Goal: Task Accomplishment & Management: Use online tool/utility

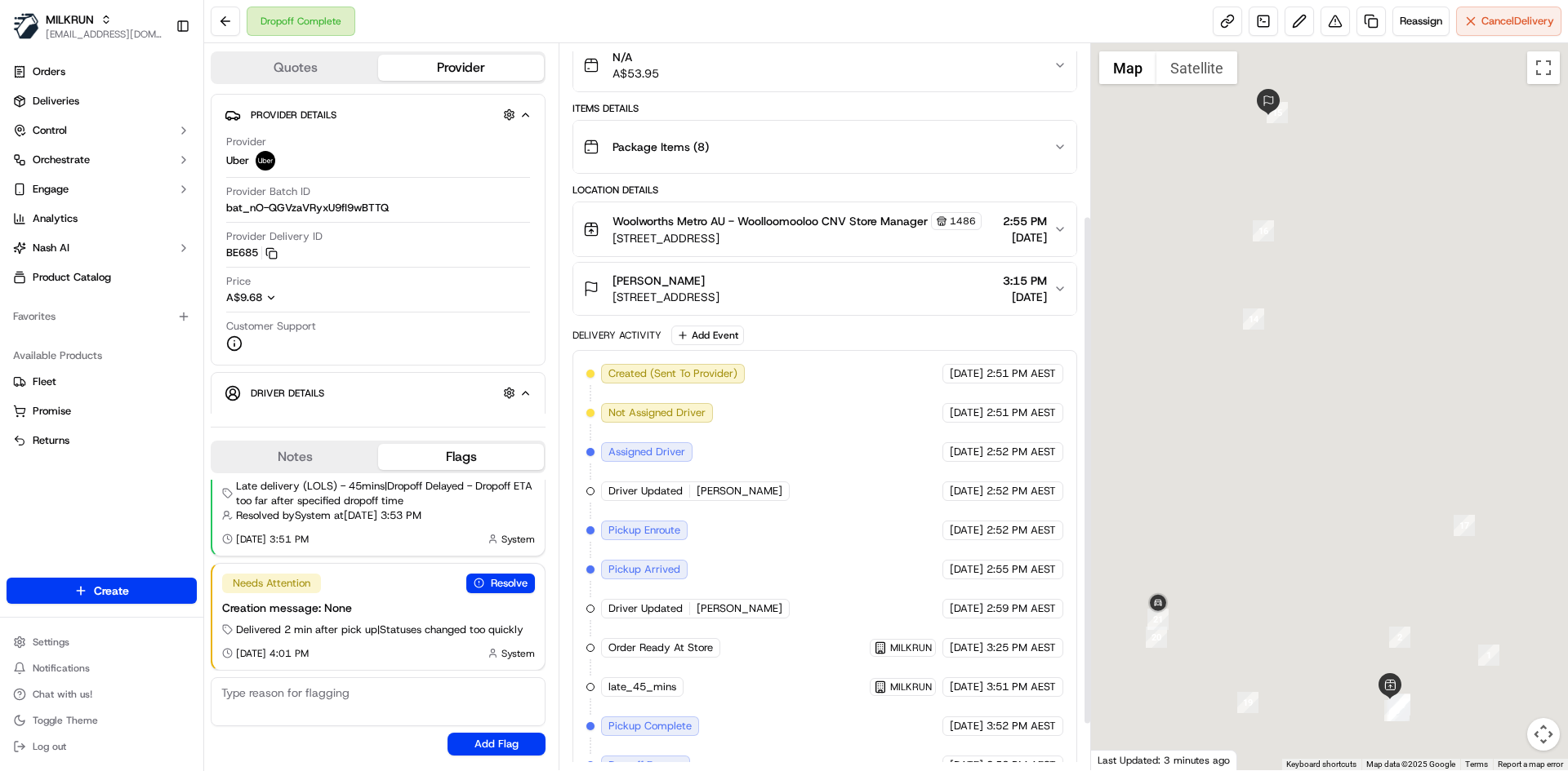
scroll to position [311, 0]
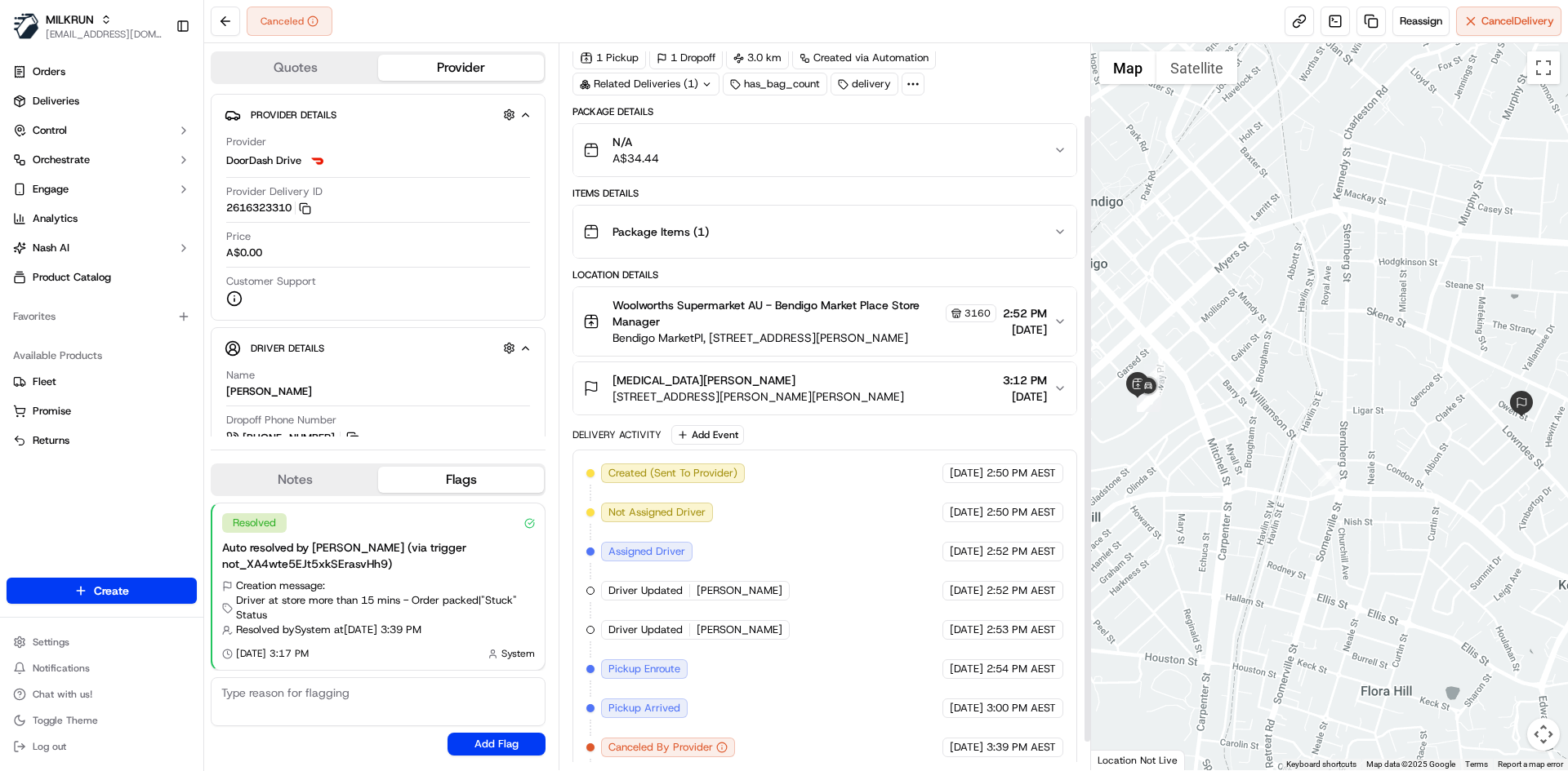
scroll to position [116, 0]
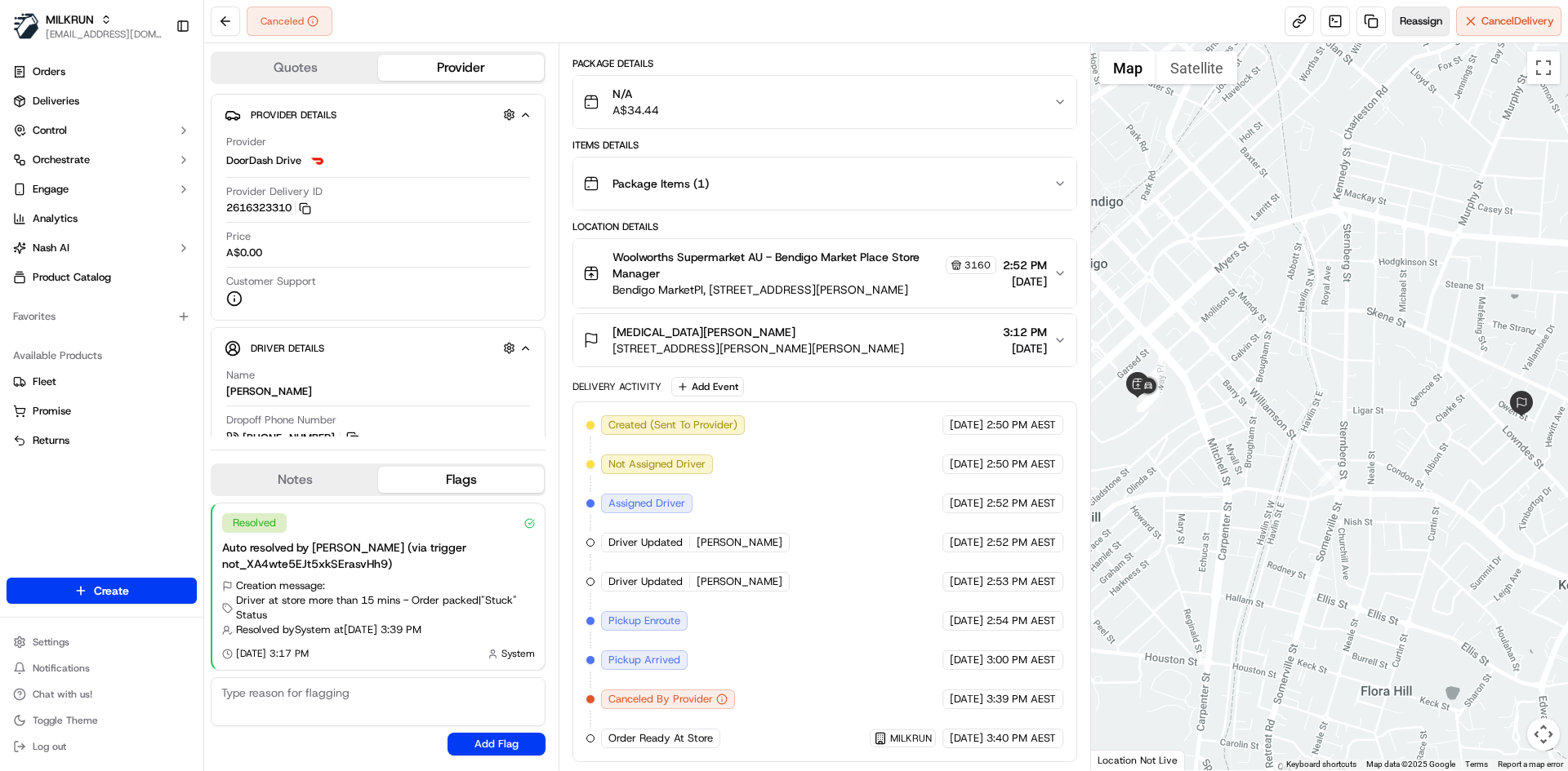
click at [1392, 19] on button "Reassign" at bounding box center [1421, 21] width 57 height 29
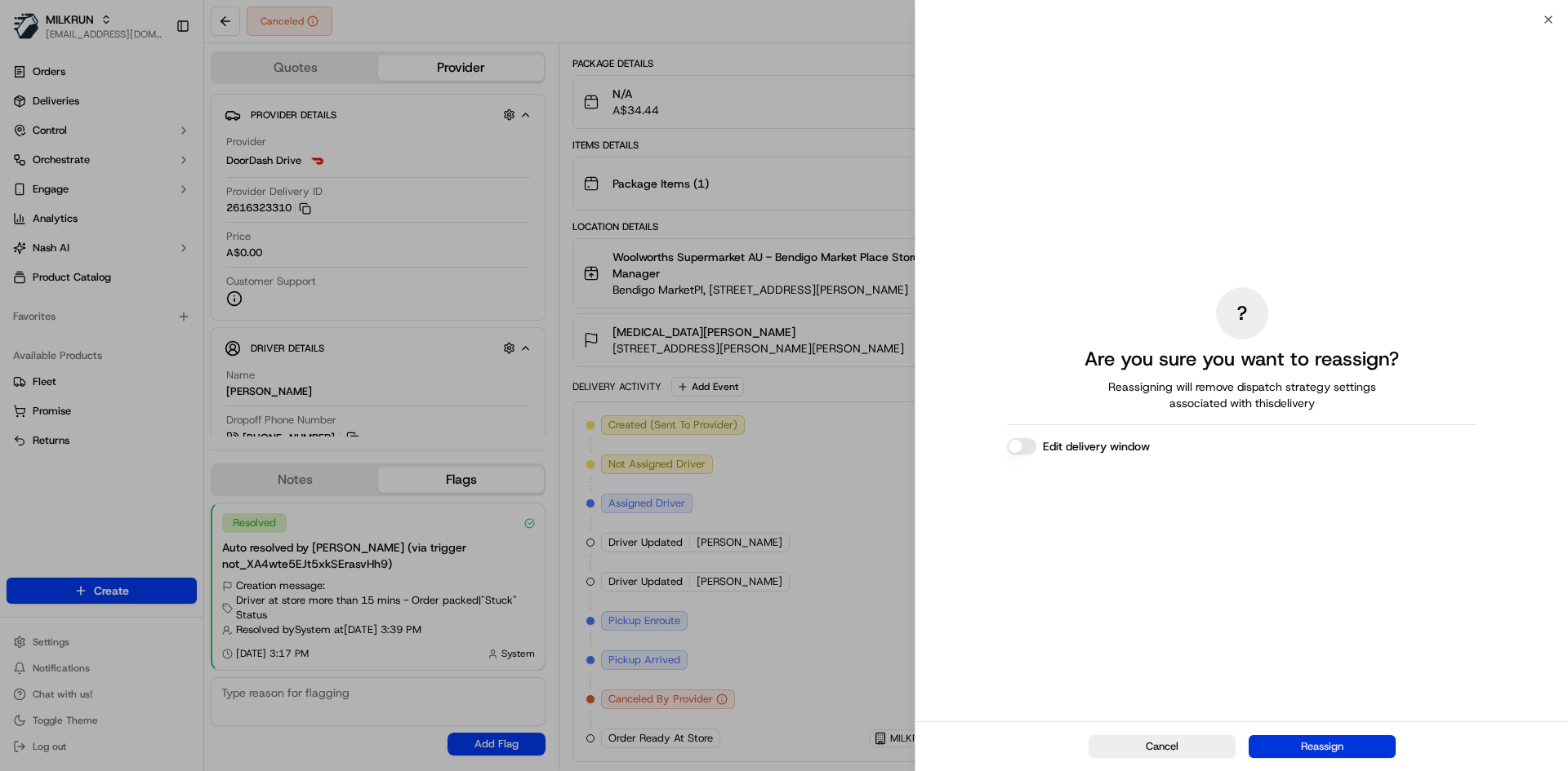
click at [1268, 737] on button "Reassign" at bounding box center [1322, 747] width 147 height 23
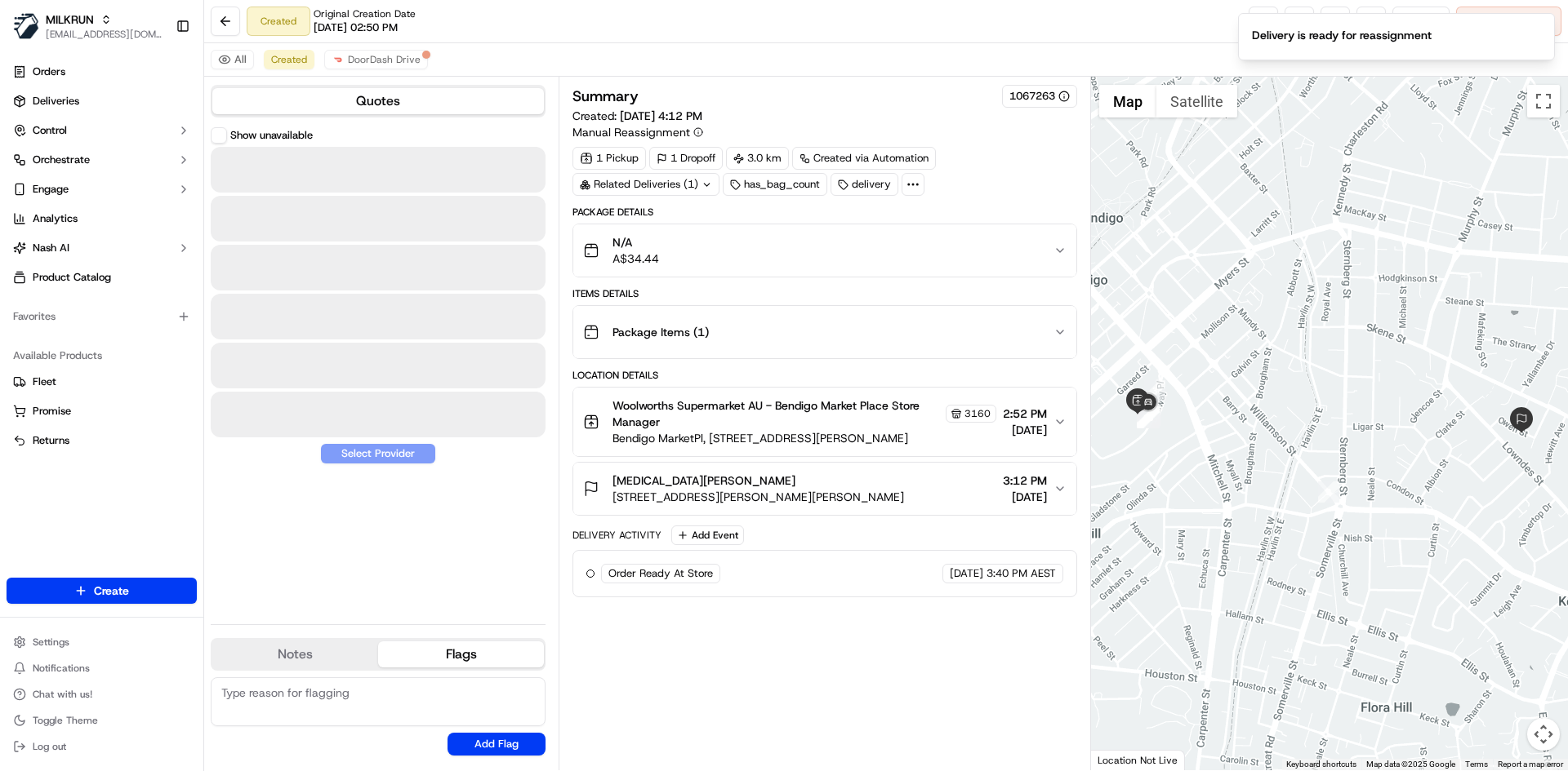
scroll to position [0, 0]
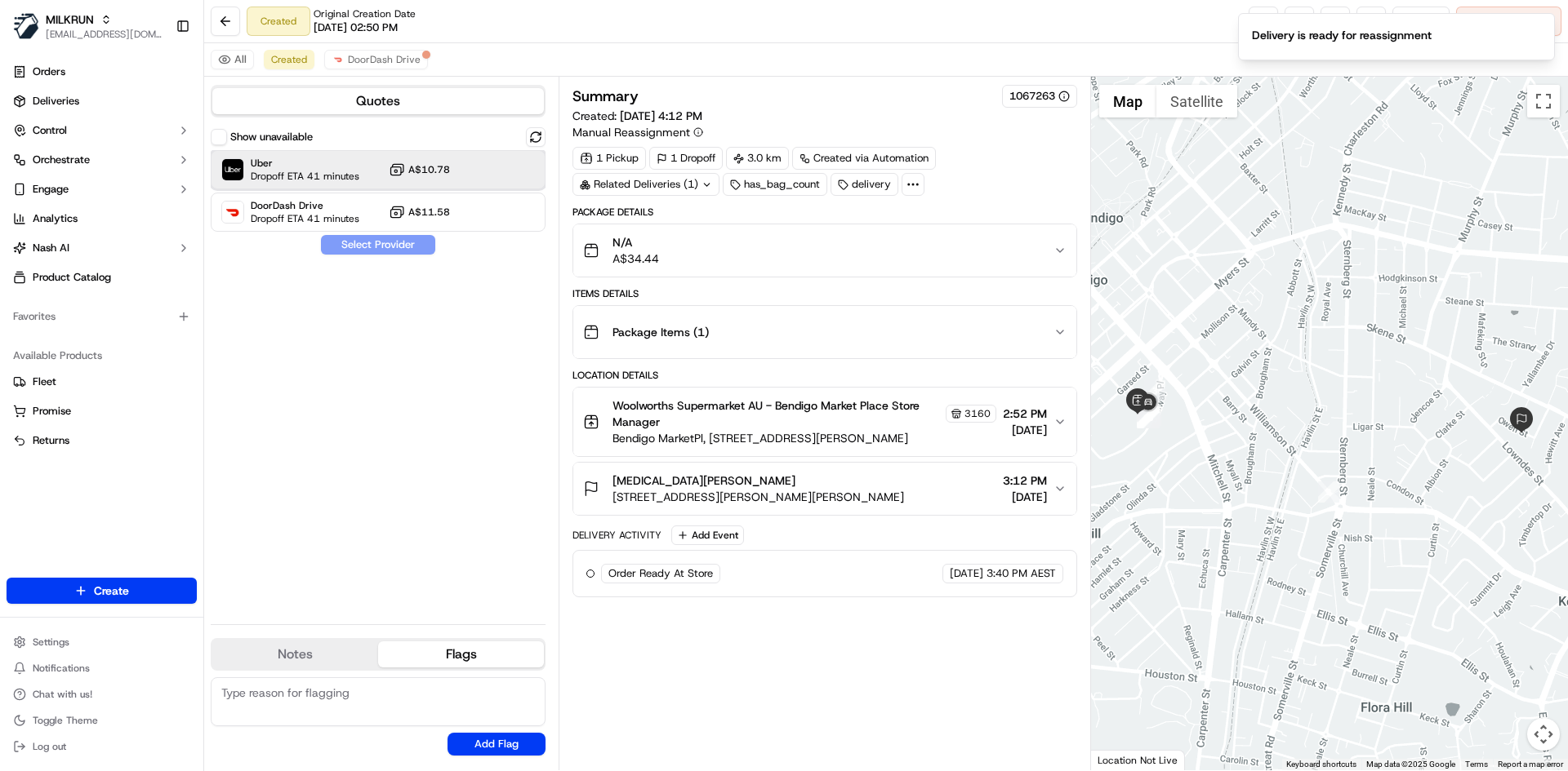
click at [520, 177] on div "Uber Dropoff ETA 41 minutes A$10.78" at bounding box center [378, 170] width 334 height 39
click at [398, 237] on button "Assign Provider" at bounding box center [378, 244] width 116 height 20
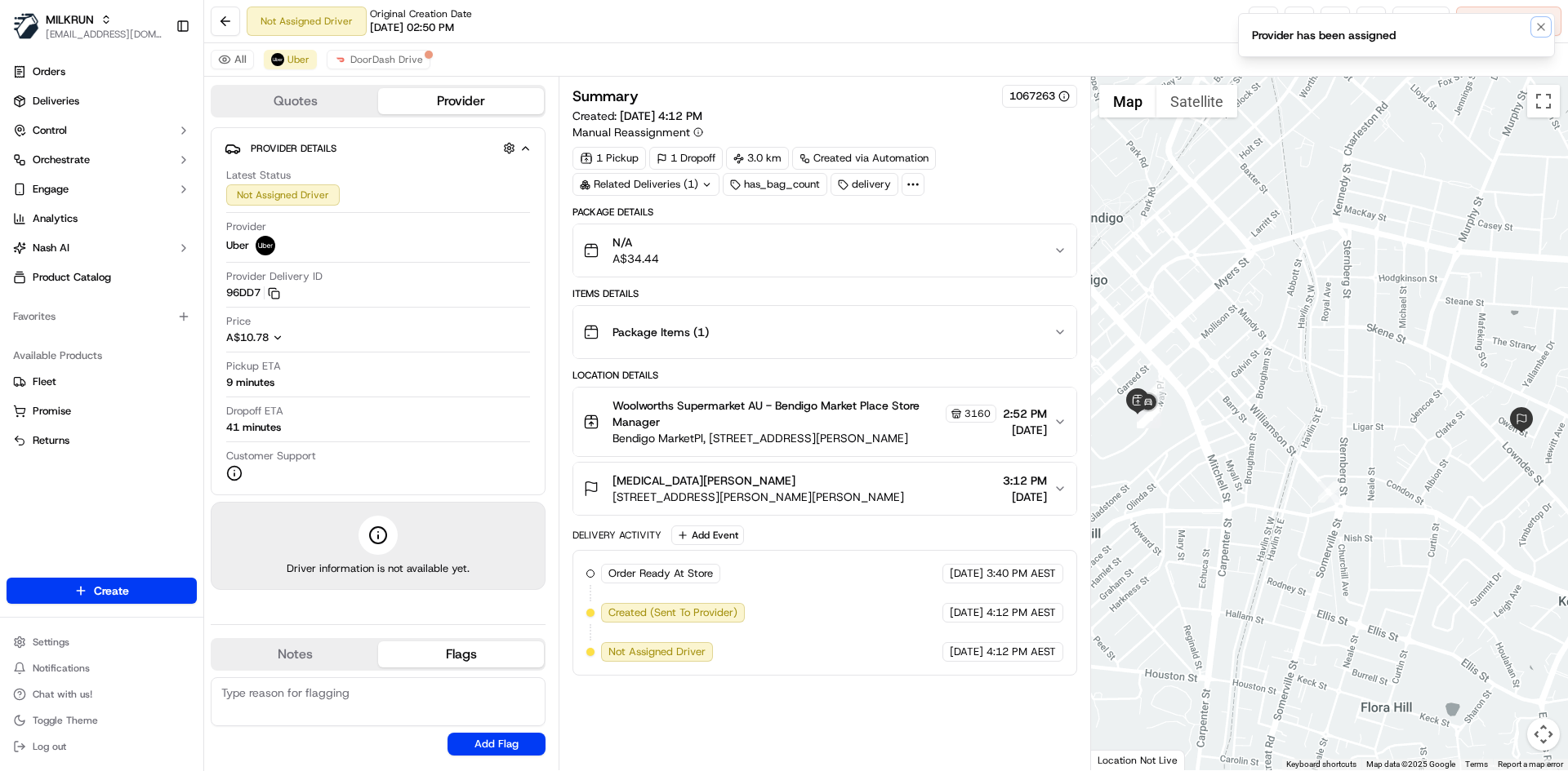
click at [1547, 26] on button "Notifications (F8)" at bounding box center [1541, 26] width 20 height 20
click at [1254, 35] on link at bounding box center [1263, 21] width 29 height 29
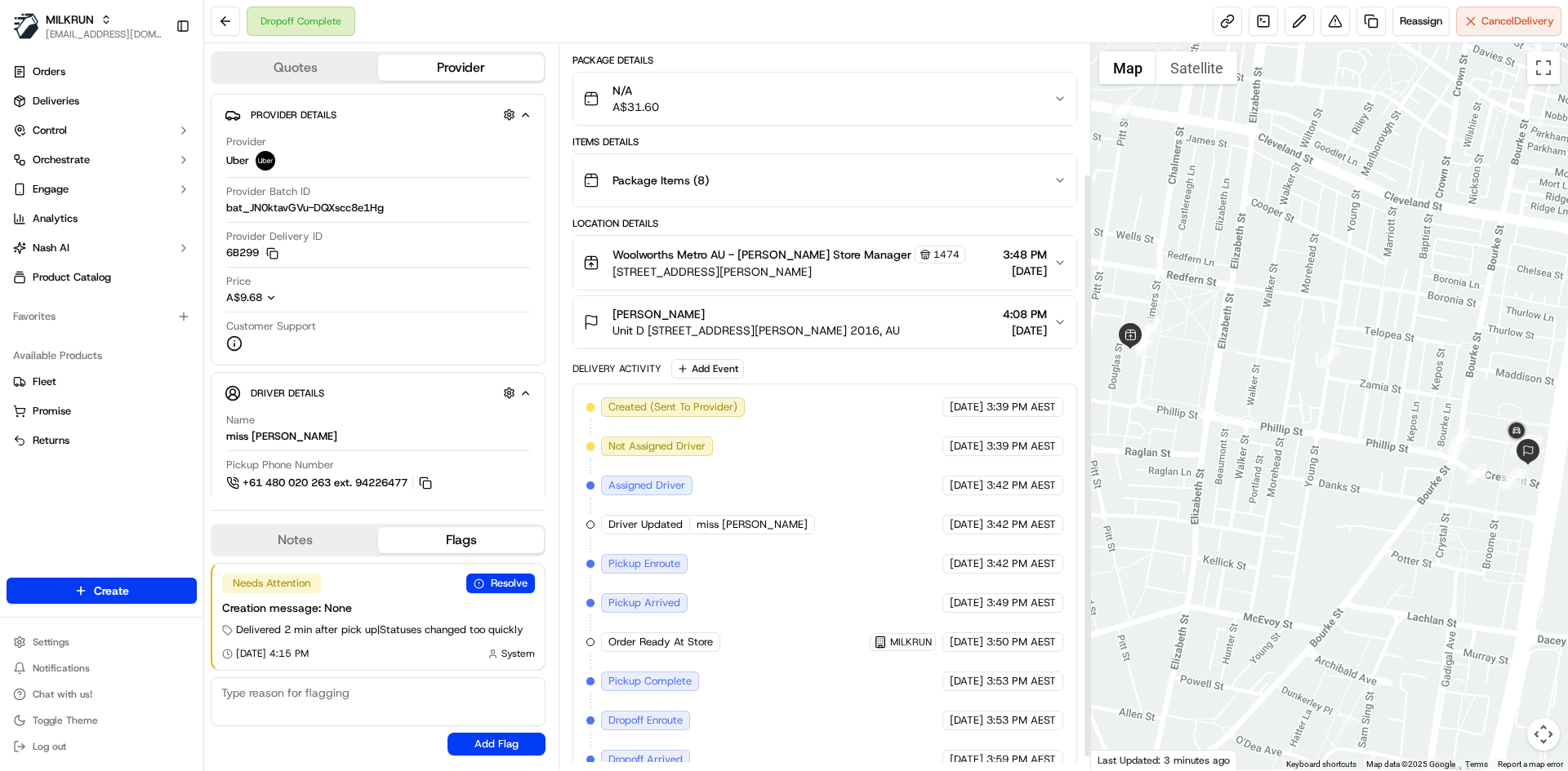
scroll to position [178, 0]
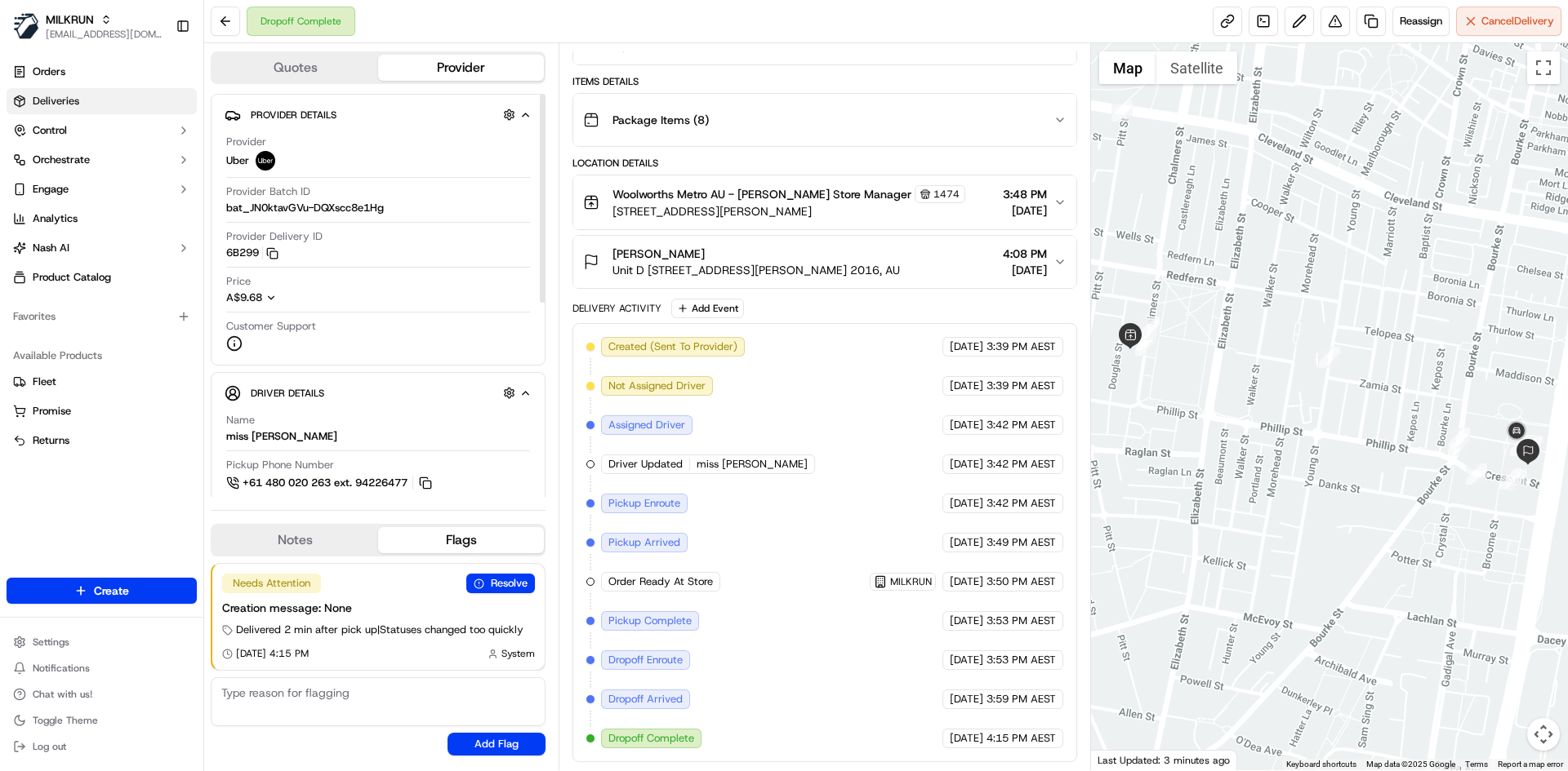
click at [114, 101] on link "Deliveries" at bounding box center [101, 101] width 191 height 26
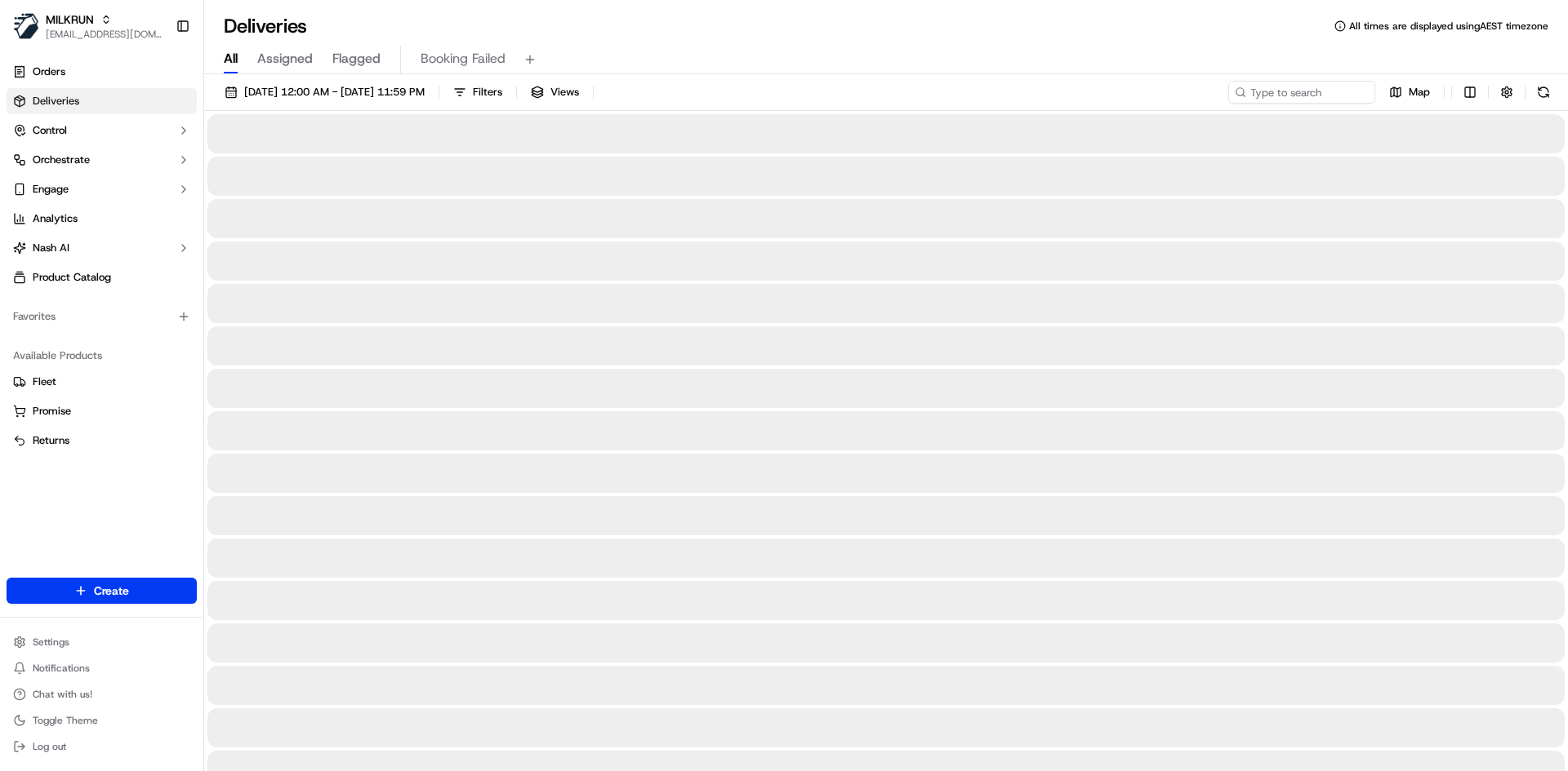
click at [238, 61] on span "All" at bounding box center [230, 58] width 14 height 20
click at [1259, 99] on input at bounding box center [1277, 92] width 196 height 23
paste input "Ellie postlethwaite"
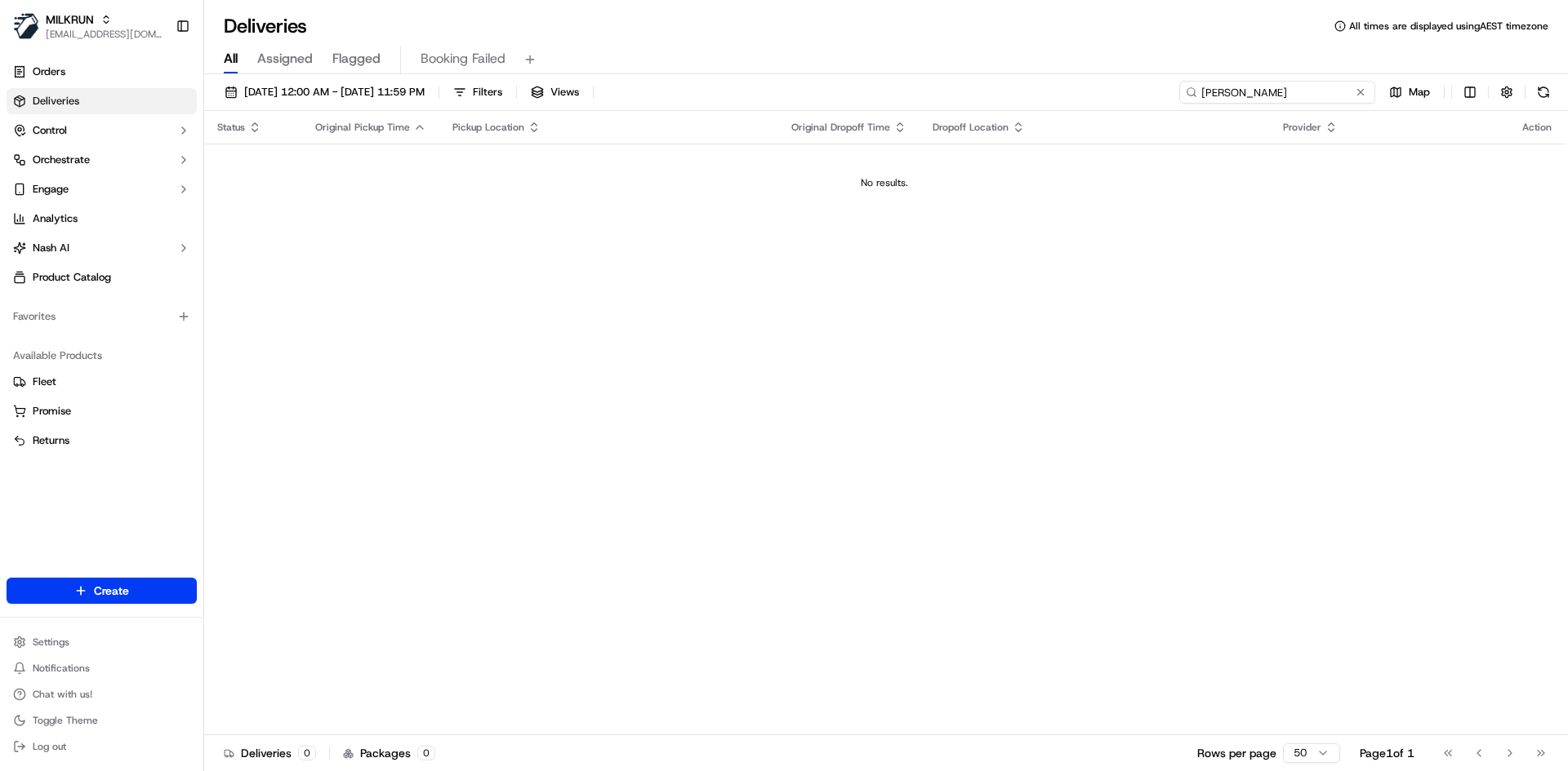
click at [1229, 97] on input "Ellie postlethwaite" at bounding box center [1277, 92] width 196 height 23
type input "Ellie postlethwaite"
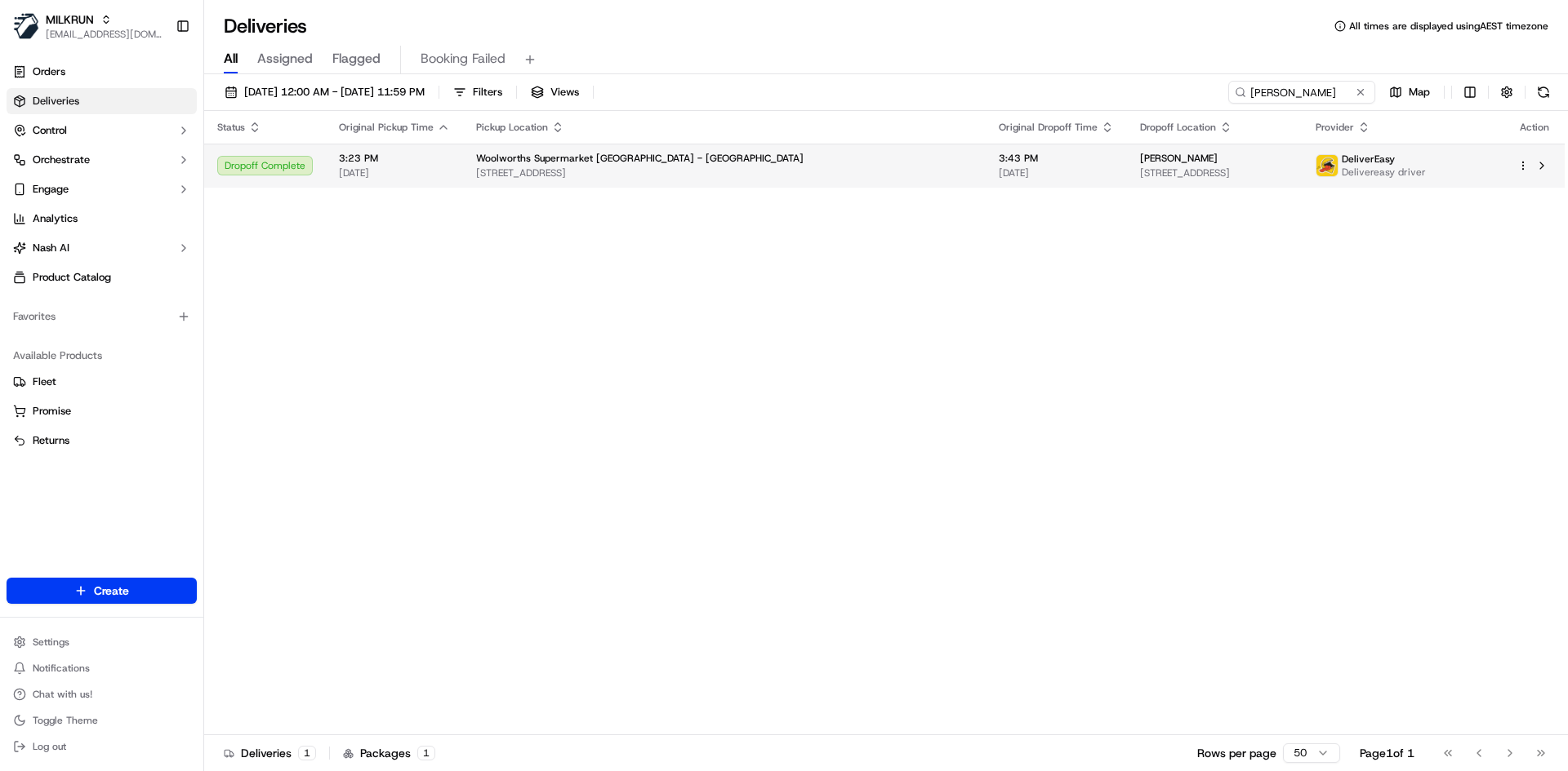
click at [784, 167] on span "118-120 Valley Rd, Auckland, Auckland 1024, NZ" at bounding box center [724, 173] width 496 height 13
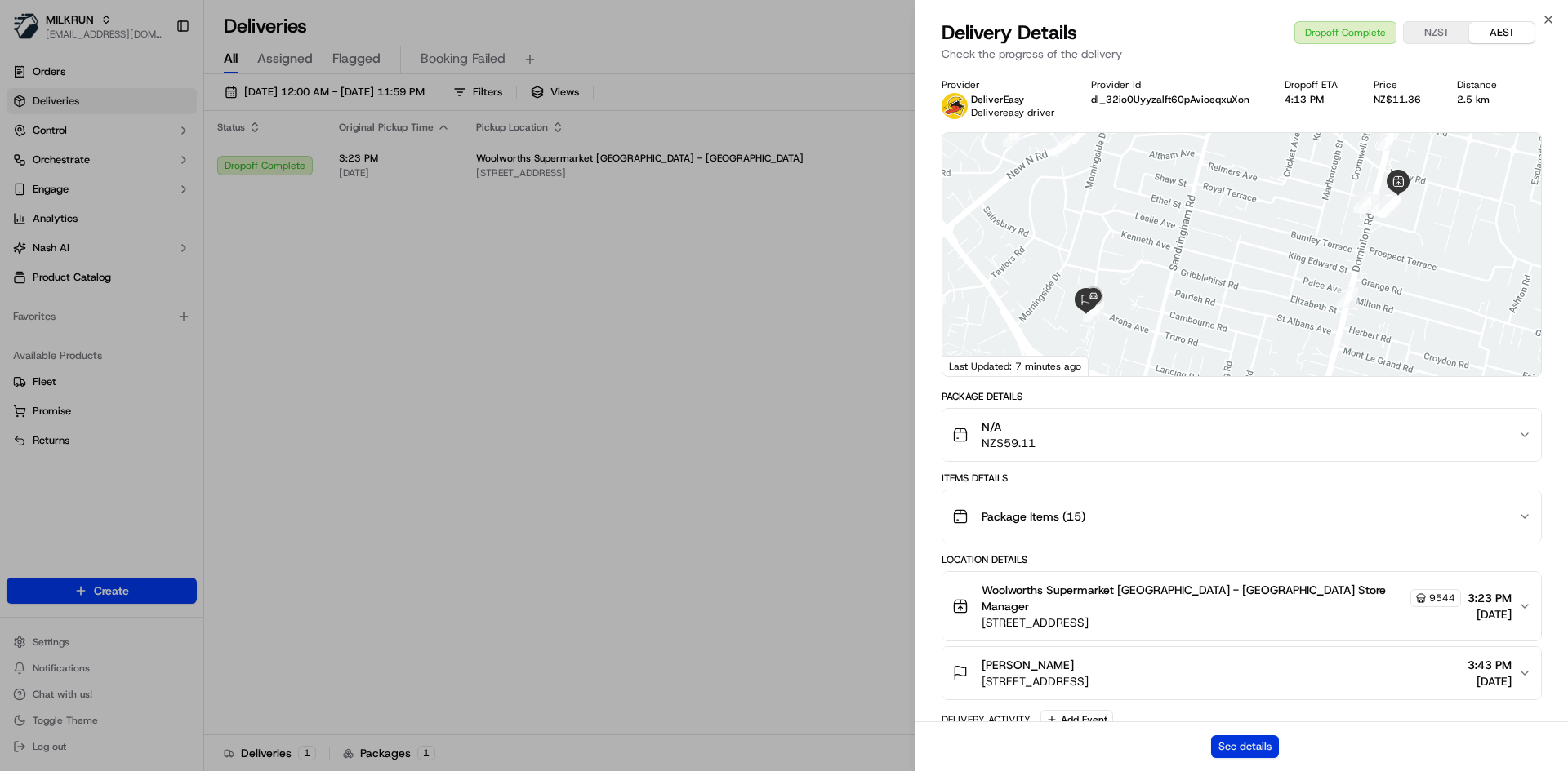
click at [1251, 749] on button "See details" at bounding box center [1245, 747] width 68 height 23
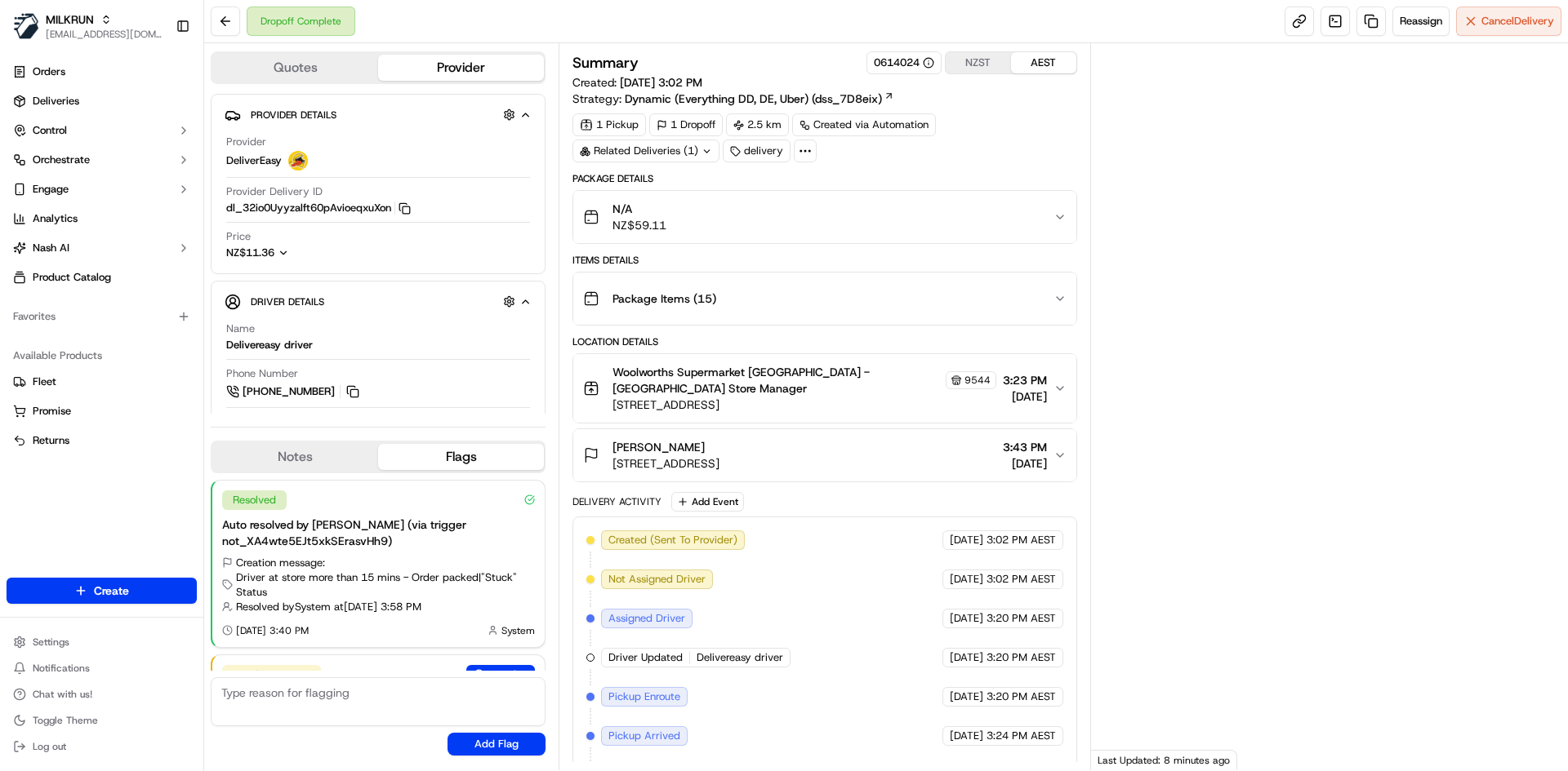
scroll to position [91, 0]
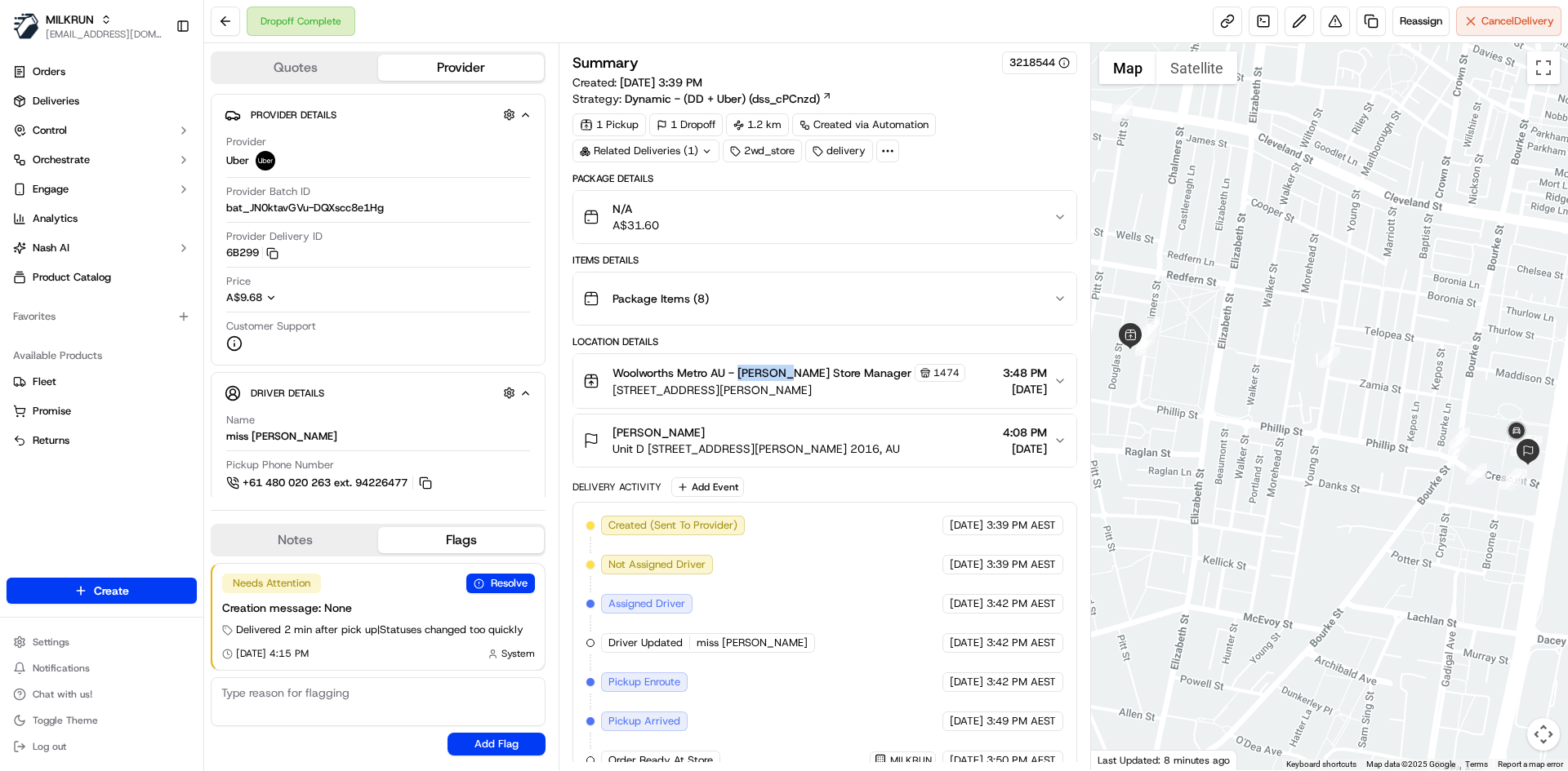
drag, startPoint x: 740, startPoint y: 373, endPoint x: 784, endPoint y: 374, distance: 44.0
click at [784, 374] on span "Woolworths Metro AU - Redfern Store Manager" at bounding box center [762, 373] width 299 height 16
copy span "Redfern"
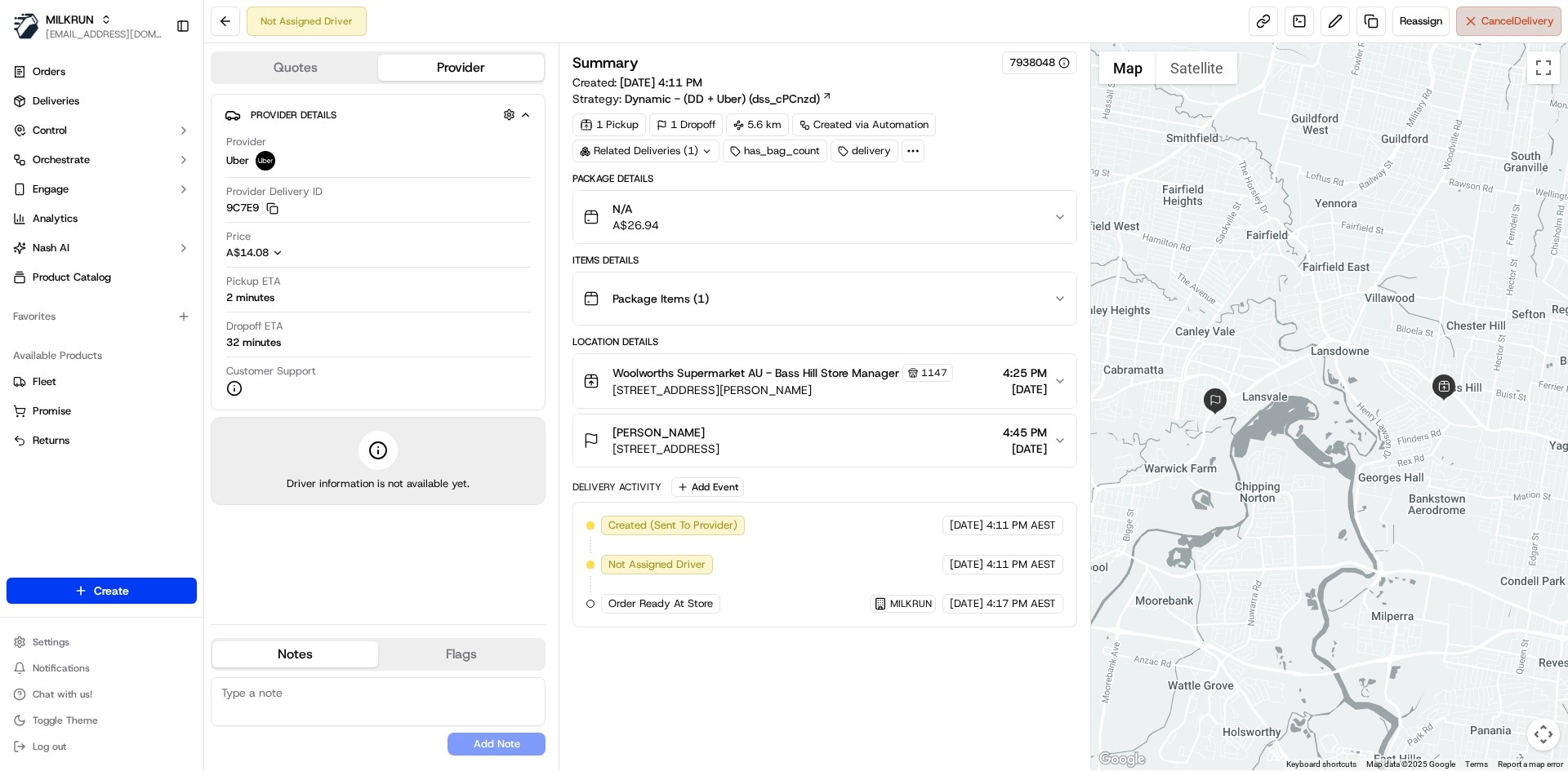
click at [1510, 22] on span "Cancel Delivery" at bounding box center [1517, 22] width 72 height 15
